Goal: Task Accomplishment & Management: Complete application form

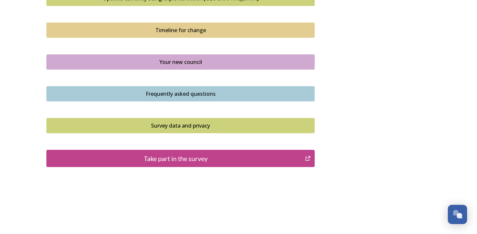
scroll to position [473, 0]
click at [192, 154] on div "Take part in the survey" at bounding box center [176, 159] width 252 height 10
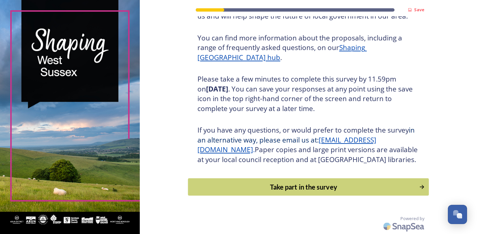
scroll to position [81, 0]
click at [319, 187] on div "Take part in the survey" at bounding box center [304, 187] width 224 height 10
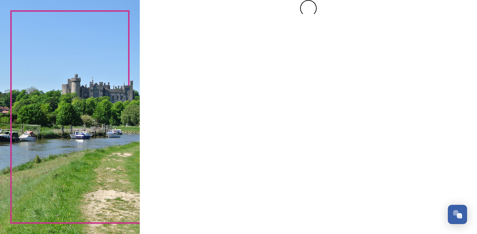
scroll to position [0, 0]
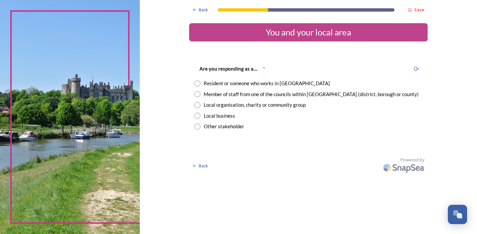
click at [200, 82] on input "radio" at bounding box center [198, 84] width 6 height 6
radio input "true"
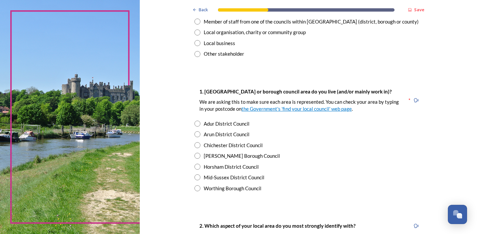
scroll to position [76, 0]
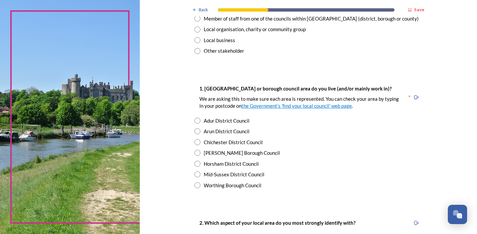
click at [200, 140] on input "radio" at bounding box center [198, 142] width 6 height 6
radio input "true"
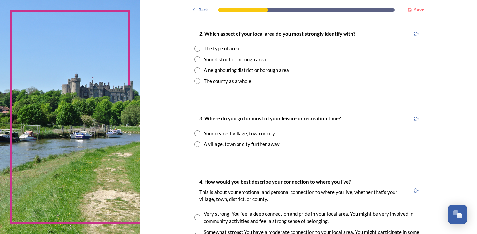
scroll to position [264, 0]
click at [200, 78] on input "radio" at bounding box center [198, 81] width 6 height 6
radio input "true"
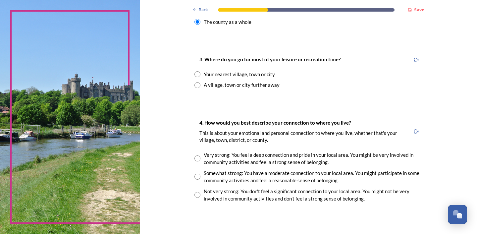
scroll to position [325, 0]
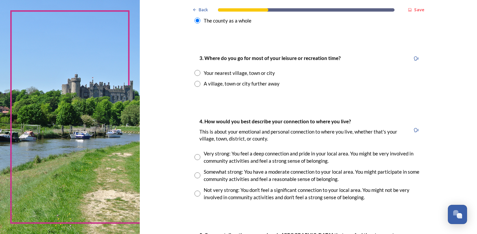
click at [200, 70] on input "radio" at bounding box center [198, 73] width 6 height 6
radio input "true"
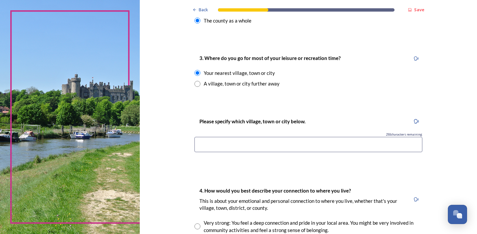
click at [227, 140] on input at bounding box center [309, 144] width 228 height 15
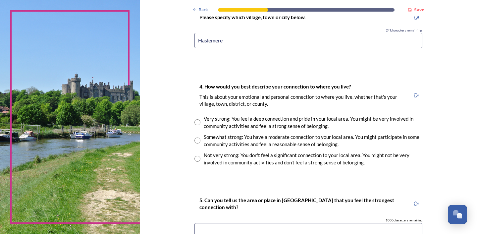
scroll to position [429, 0]
drag, startPoint x: 242, startPoint y: 37, endPoint x: 181, endPoint y: 40, distance: 61.0
type input "Haslemere"
click at [282, 133] on div "Somewhat strong: You have a moderate connection to your local area. You might p…" at bounding box center [313, 140] width 219 height 15
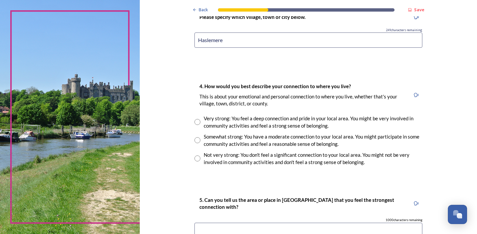
radio input "true"
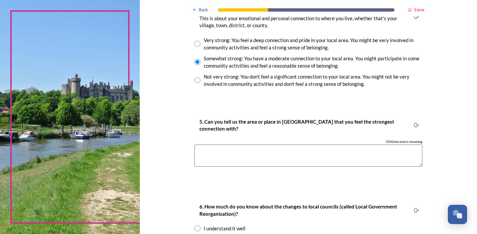
scroll to position [508, 0]
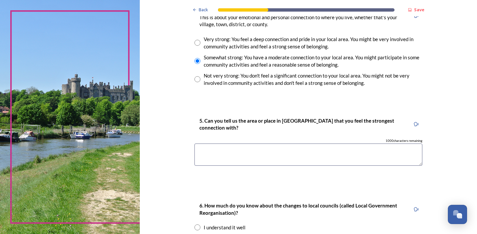
click at [220, 151] on textarea at bounding box center [309, 154] width 228 height 22
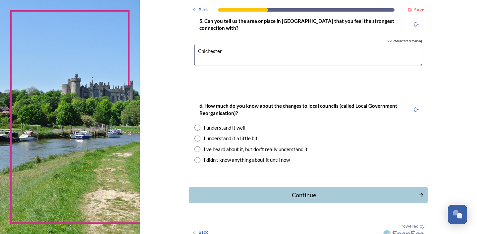
scroll to position [608, 0]
type textarea "Chichester"
click at [200, 125] on input "radio" at bounding box center [198, 128] width 6 height 6
radio input "true"
click at [257, 191] on div "Continue" at bounding box center [304, 195] width 224 height 9
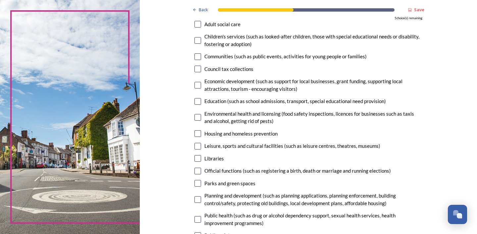
scroll to position [75, 0]
click at [201, 66] on input "checkbox" at bounding box center [198, 68] width 7 height 7
checkbox input "true"
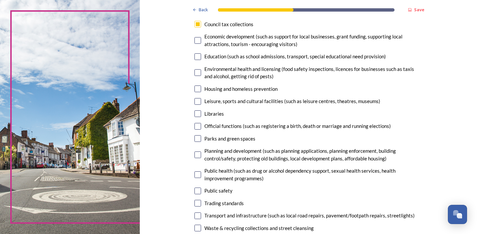
scroll to position [125, 0]
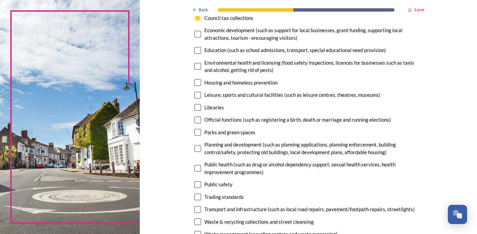
click at [201, 34] on input "checkbox" at bounding box center [198, 34] width 7 height 7
checkbox input "true"
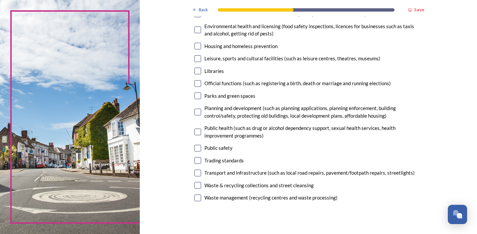
scroll to position [164, 0]
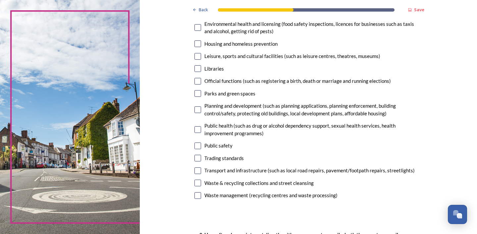
click at [201, 54] on input "checkbox" at bounding box center [198, 56] width 7 height 7
checkbox input "true"
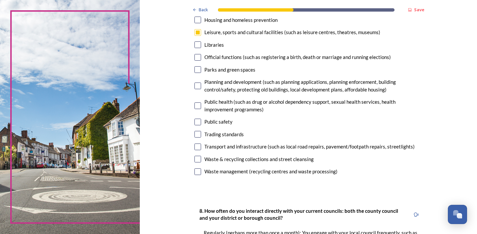
scroll to position [194, 0]
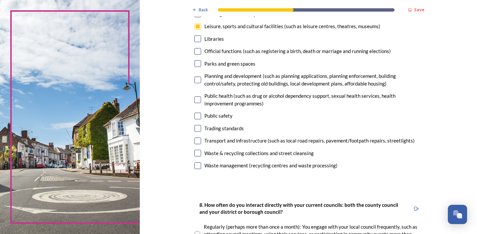
click at [201, 62] on input "checkbox" at bounding box center [198, 63] width 7 height 7
checkbox input "true"
click at [201, 77] on input "checkbox" at bounding box center [198, 80] width 7 height 7
checkbox input "true"
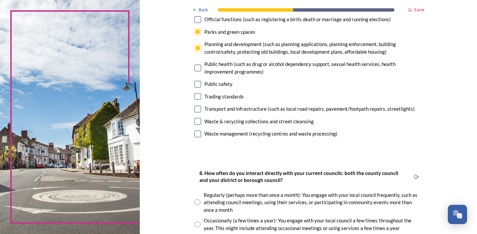
scroll to position [226, 0]
click at [201, 105] on input "checkbox" at bounding box center [198, 108] width 7 height 7
checkbox input "false"
click at [201, 118] on input "checkbox" at bounding box center [198, 121] width 7 height 7
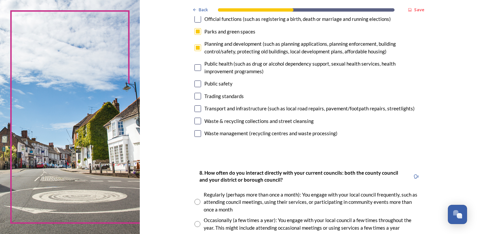
checkbox input "false"
click at [201, 131] on input "checkbox" at bounding box center [198, 133] width 7 height 7
checkbox input "false"
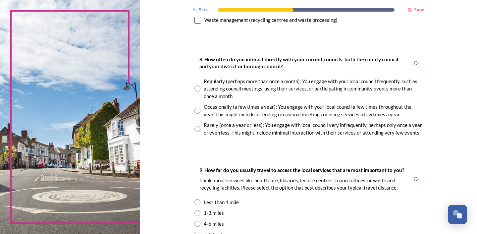
scroll to position [342, 0]
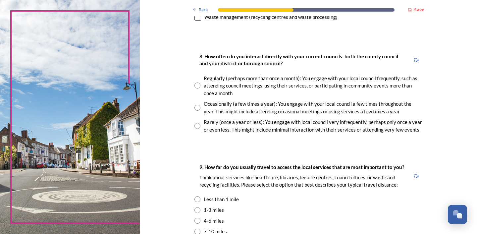
click at [200, 123] on input "radio" at bounding box center [198, 126] width 6 height 6
radio input "true"
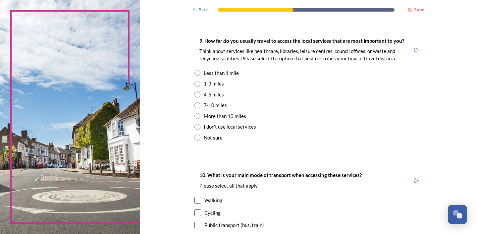
scroll to position [470, 0]
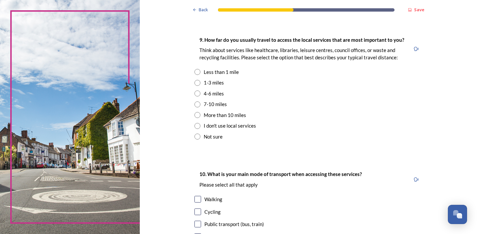
click at [200, 101] on input "radio" at bounding box center [198, 104] width 6 height 6
radio input "true"
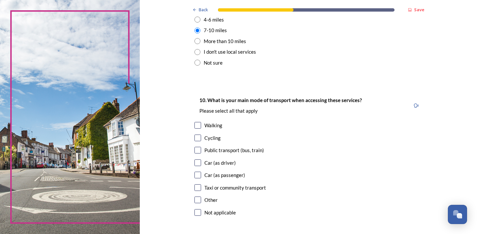
scroll to position [557, 0]
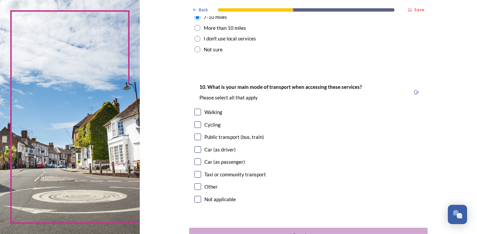
click at [201, 146] on input "checkbox" at bounding box center [198, 149] width 7 height 7
checkbox input "true"
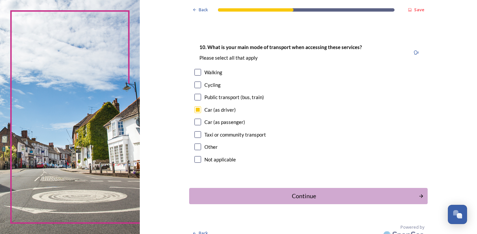
scroll to position [596, 0]
click at [235, 192] on div "Continue" at bounding box center [304, 196] width 224 height 9
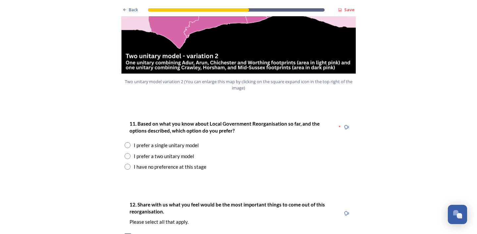
scroll to position [810, 0]
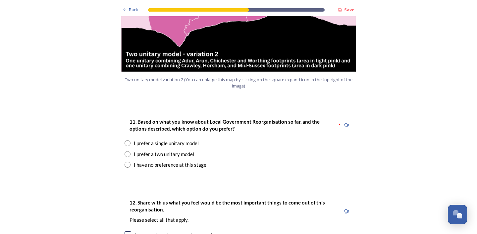
click at [128, 151] on input "radio" at bounding box center [128, 154] width 6 height 6
radio input "true"
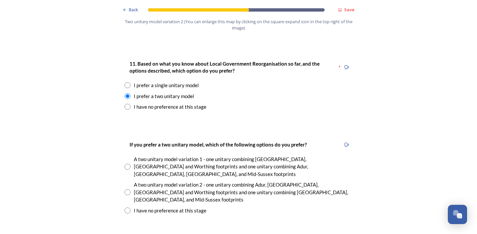
scroll to position [870, 0]
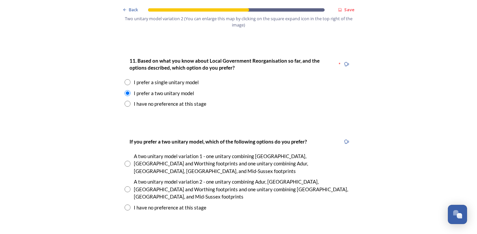
click at [129, 161] on input "radio" at bounding box center [128, 164] width 6 height 6
radio input "true"
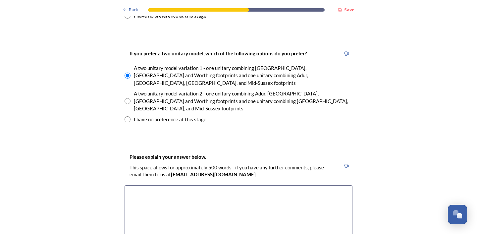
scroll to position [959, 0]
click at [149, 185] on textarea at bounding box center [239, 222] width 228 height 75
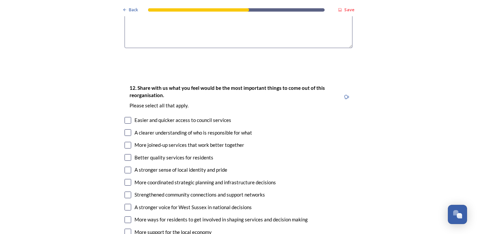
scroll to position [1171, 0]
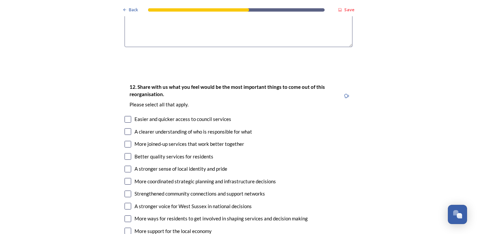
type textarea "It is important and efficient to have services and accountability close to home."
click at [128, 141] on input "checkbox" at bounding box center [128, 144] width 7 height 7
checkbox input "true"
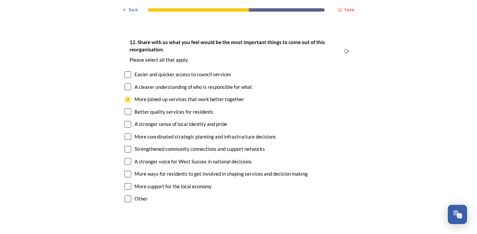
scroll to position [1217, 0]
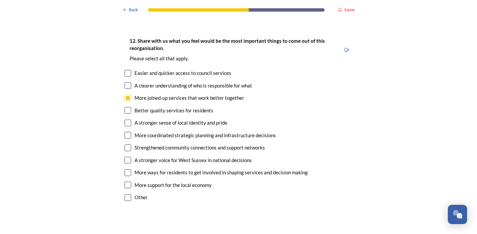
click at [128, 132] on input "checkbox" at bounding box center [128, 135] width 7 height 7
checkbox input "true"
click at [129, 157] on input "checkbox" at bounding box center [128, 160] width 7 height 7
checkbox input "true"
click at [129, 182] on input "checkbox" at bounding box center [128, 185] width 7 height 7
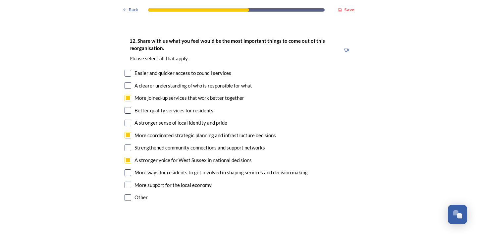
checkbox input "true"
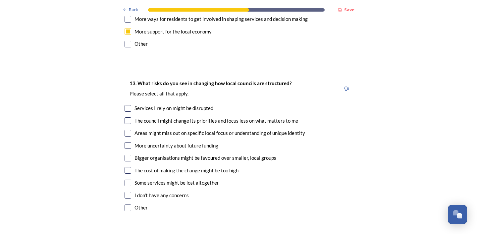
scroll to position [1371, 0]
click at [128, 105] on input "checkbox" at bounding box center [128, 108] width 7 height 7
checkbox input "true"
click at [129, 117] on input "checkbox" at bounding box center [128, 120] width 7 height 7
checkbox input "true"
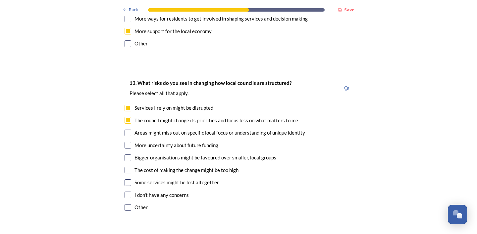
click at [128, 130] on input "checkbox" at bounding box center [128, 133] width 7 height 7
checkbox input "true"
click at [129, 142] on input "checkbox" at bounding box center [128, 145] width 7 height 7
checkbox input "true"
click at [131, 154] on div "Bigger organisations might be favoured over smaller, local groups" at bounding box center [239, 158] width 228 height 8
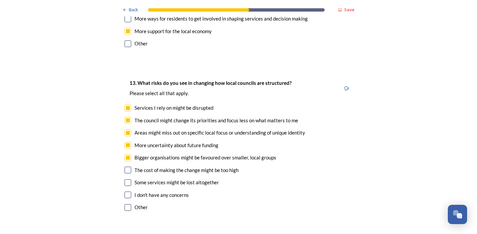
checkbox input "true"
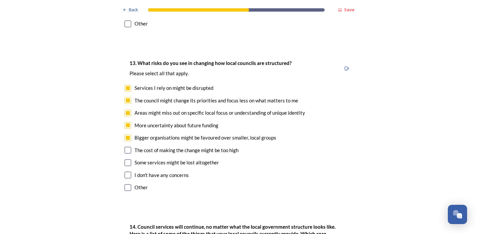
scroll to position [1392, 0]
click at [129, 159] on input "checkbox" at bounding box center [128, 162] width 7 height 7
checkbox input "true"
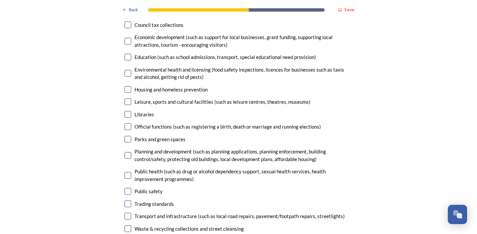
scroll to position [1684, 0]
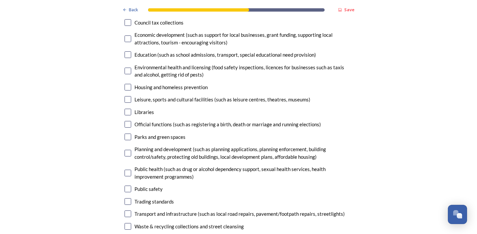
click at [129, 96] on input "checkbox" at bounding box center [128, 99] width 7 height 7
checkbox input "true"
click at [129, 134] on input "checkbox" at bounding box center [128, 137] width 7 height 7
checkbox input "true"
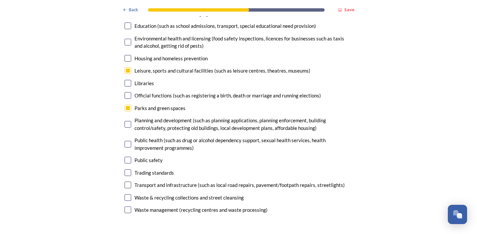
scroll to position [1726, 0]
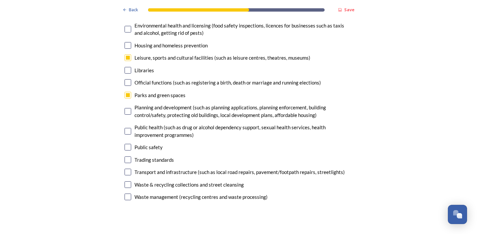
click at [130, 108] on input "checkbox" at bounding box center [128, 111] width 7 height 7
checkbox input "true"
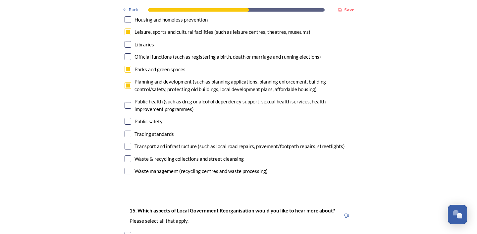
scroll to position [1757, 0]
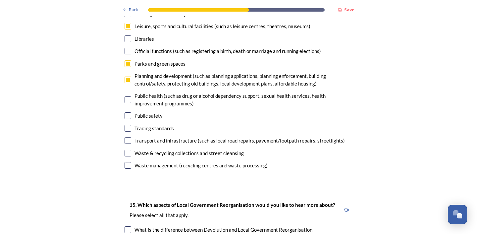
click at [129, 137] on input "checkbox" at bounding box center [128, 140] width 7 height 7
checkbox input "true"
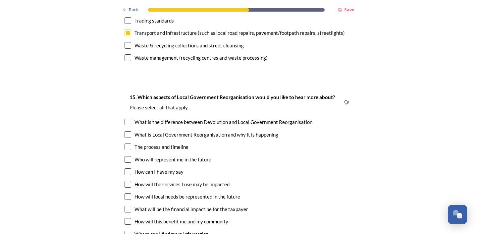
scroll to position [1878, 0]
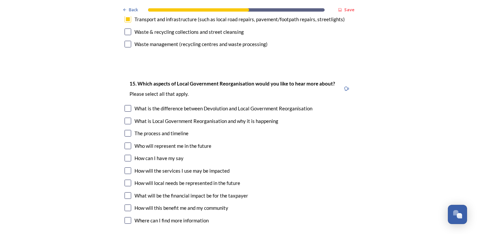
click at [129, 142] on input "checkbox" at bounding box center [128, 145] width 7 height 7
checkbox input "true"
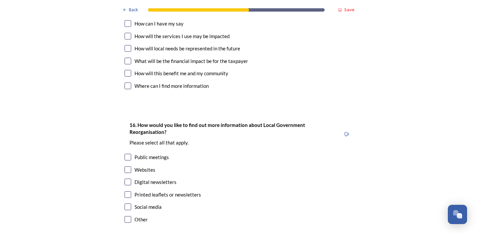
scroll to position [2023, 0]
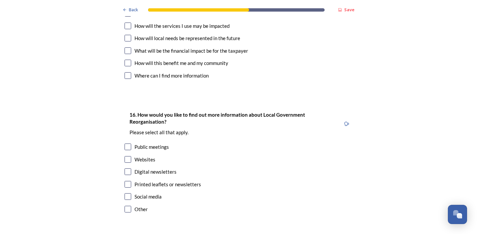
click at [129, 168] on input "checkbox" at bounding box center [128, 171] width 7 height 7
checkbox input "true"
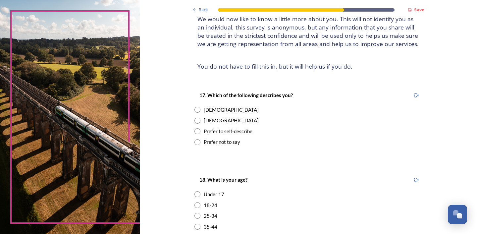
scroll to position [61, 0]
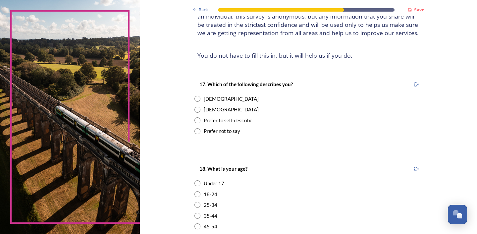
click at [200, 97] on input "radio" at bounding box center [198, 99] width 6 height 6
radio input "true"
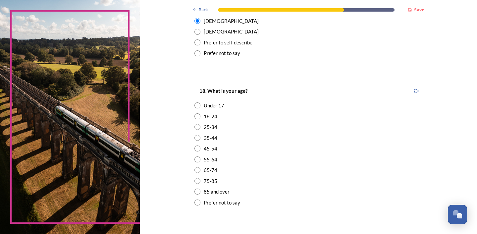
scroll to position [140, 0]
click at [200, 145] on input "radio" at bounding box center [198, 148] width 6 height 6
radio input "true"
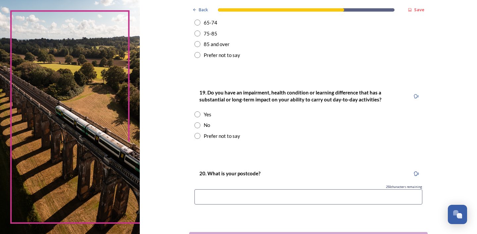
scroll to position [290, 0]
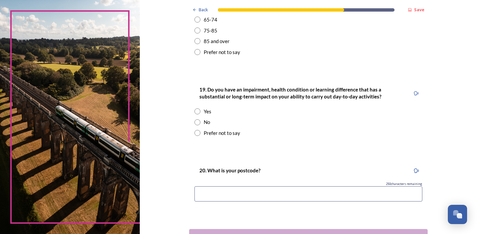
click at [200, 119] on input "radio" at bounding box center [198, 122] width 6 height 6
radio input "true"
click at [220, 190] on input at bounding box center [309, 193] width 228 height 15
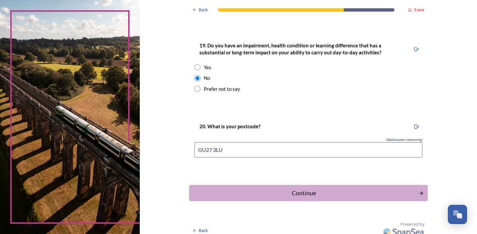
scroll to position [333, 0]
type input "GU27 3LU"
click at [302, 189] on div "Continue" at bounding box center [304, 193] width 222 height 9
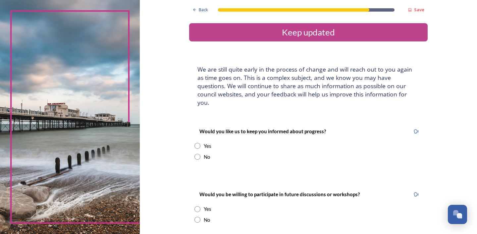
click at [200, 143] on input "radio" at bounding box center [198, 146] width 6 height 6
radio input "true"
click at [200, 154] on input "radio" at bounding box center [198, 157] width 6 height 6
radio input "true"
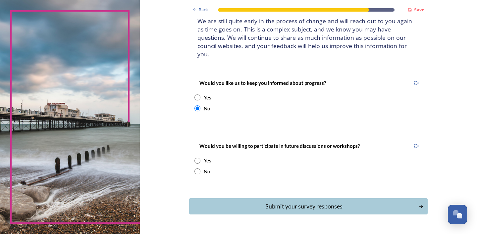
scroll to position [51, 0]
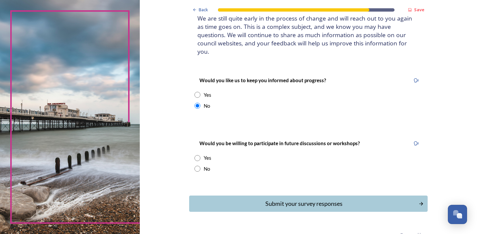
click at [200, 166] on input "radio" at bounding box center [198, 169] width 6 height 6
radio input "true"
click at [240, 196] on button "Submit your survey responses" at bounding box center [308, 204] width 241 height 16
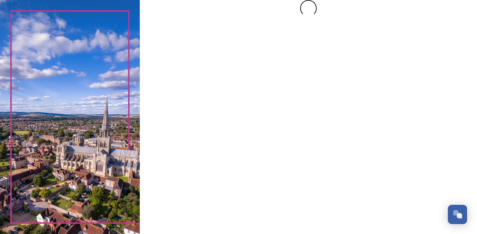
scroll to position [0, 0]
